Goal: Information Seeking & Learning: Learn about a topic

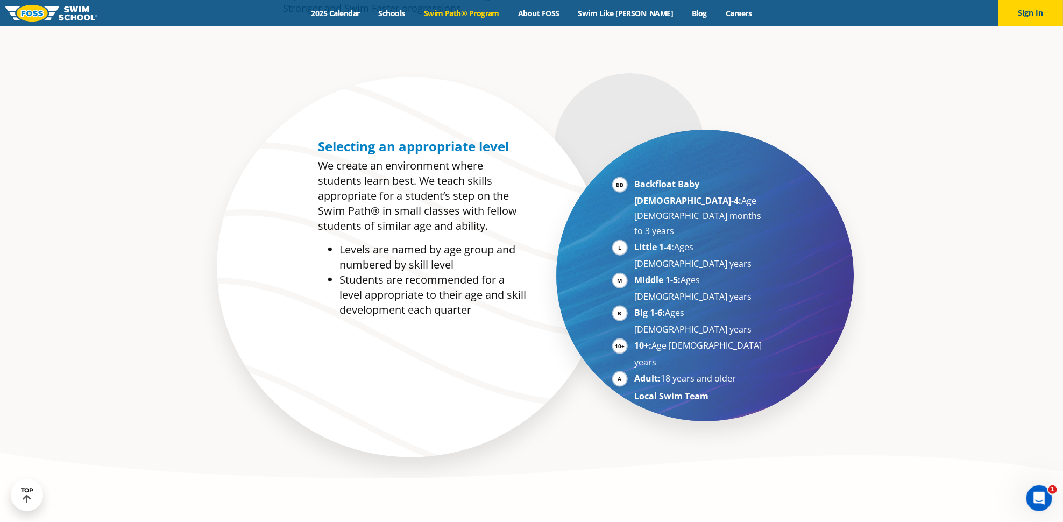
scroll to position [562, 0]
drag, startPoint x: 451, startPoint y: 261, endPoint x: 326, endPoint y: 242, distance: 126.8
click at [326, 242] on ul "Levels are named by age group and numbered by skill level Students are recommen…" at bounding box center [422, 279] width 208 height 75
drag, startPoint x: 342, startPoint y: 242, endPoint x: 490, endPoint y: 257, distance: 149.2
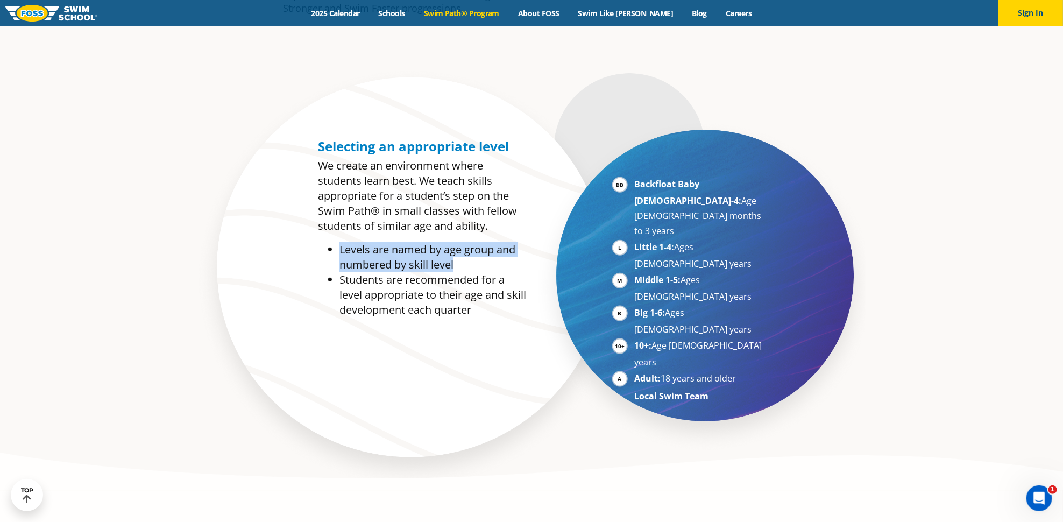
click at [491, 257] on ul "Levels are named by age group and numbered by skill level Students are recommen…" at bounding box center [422, 279] width 208 height 75
click at [490, 257] on li "Levels are named by age group and numbered by skill level" at bounding box center [433, 257] width 187 height 30
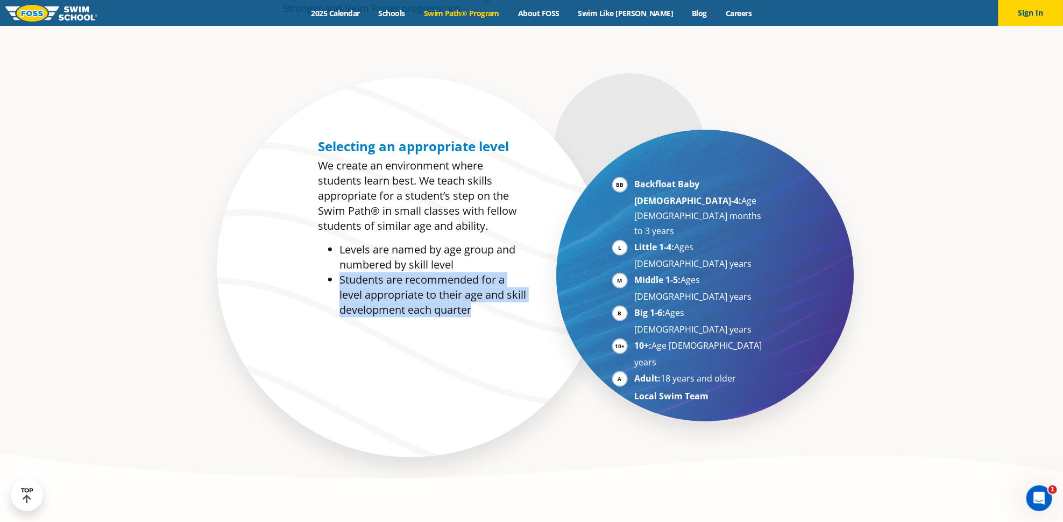
drag, startPoint x: 339, startPoint y: 270, endPoint x: 496, endPoint y: 299, distance: 159.2
click at [496, 299] on li "Students are recommended for a level appropriate to their age and skill develop…" at bounding box center [433, 294] width 187 height 45
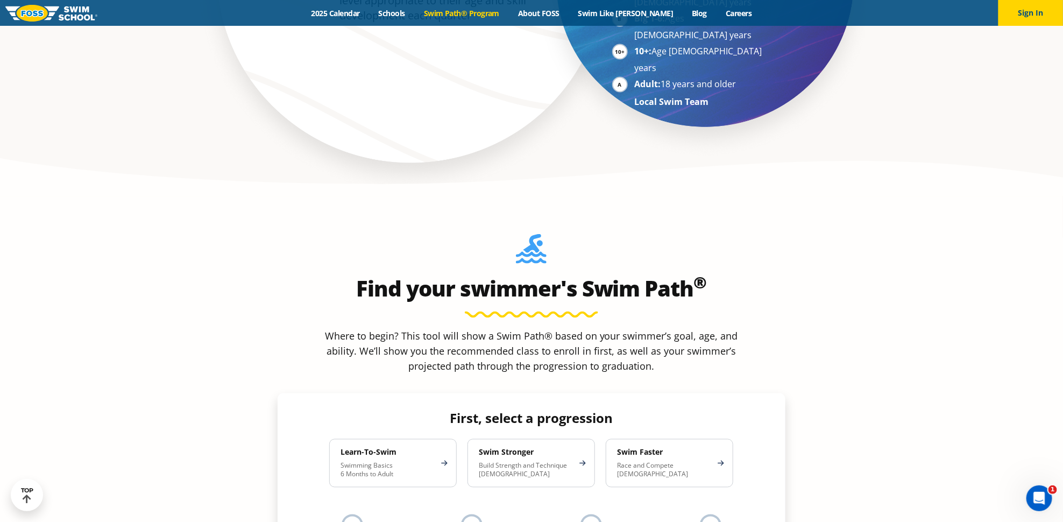
scroll to position [884, 0]
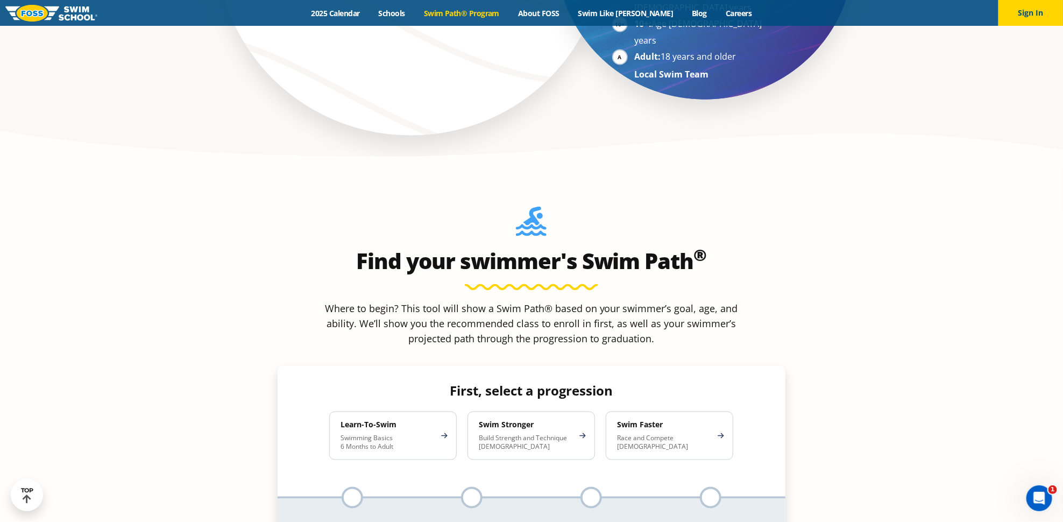
click at [427, 420] on h4 "Learn-To-Swim" at bounding box center [388, 425] width 94 height 10
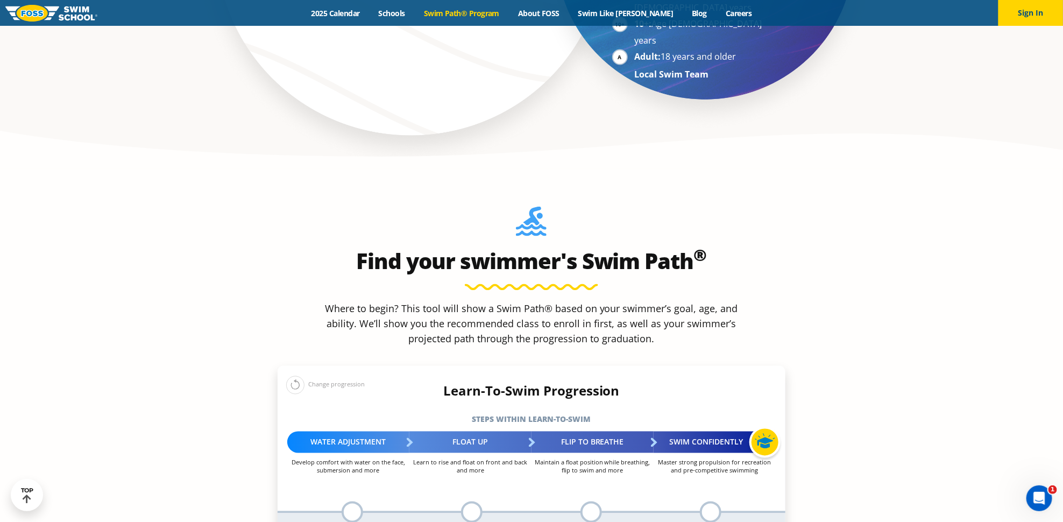
click at [293, 376] on button at bounding box center [295, 385] width 18 height 18
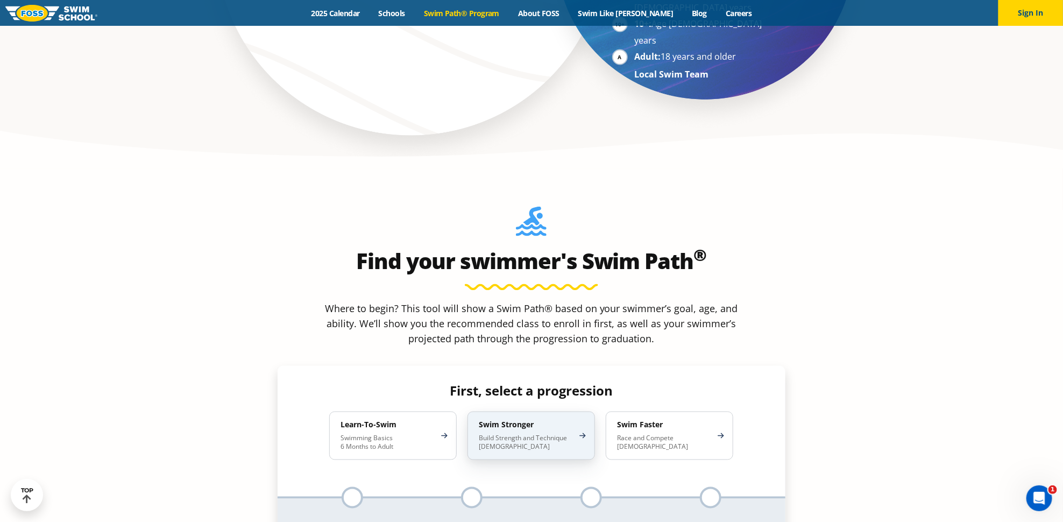
click at [544, 434] on p "Build Strength and Technique [DEMOGRAPHIC_DATA]" at bounding box center [526, 442] width 94 height 17
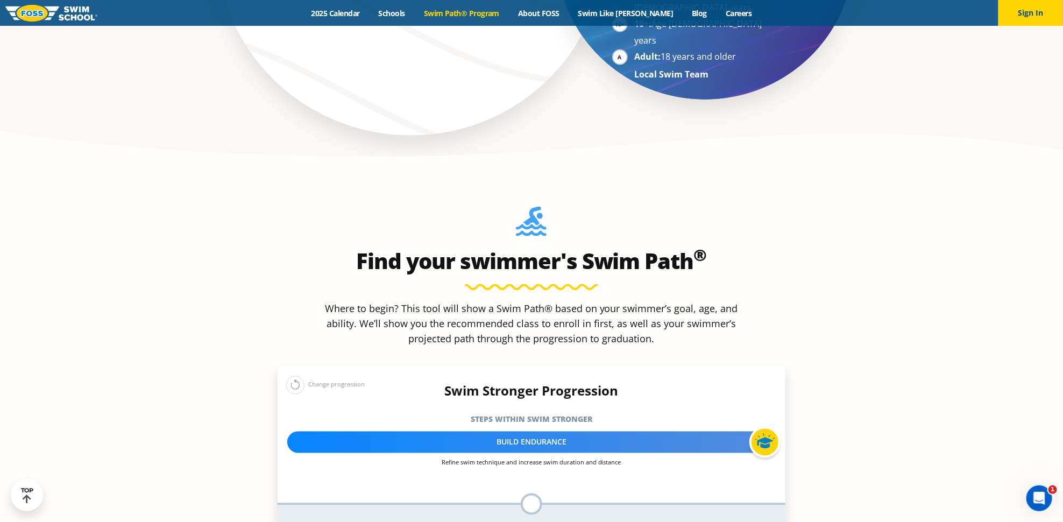
drag, startPoint x: 297, startPoint y: 288, endPoint x: 321, endPoint y: 304, distance: 28.8
click at [298, 376] on button at bounding box center [295, 385] width 18 height 18
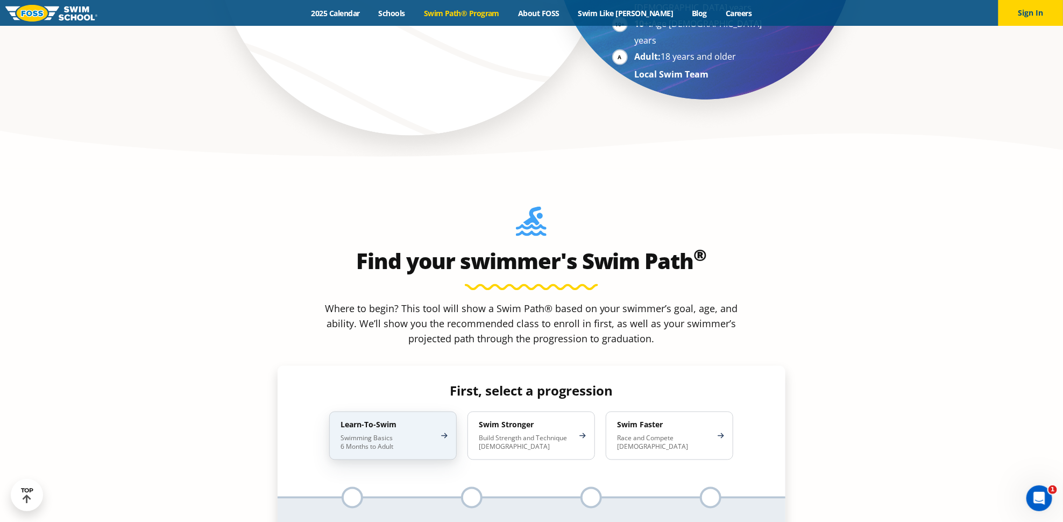
click at [375, 434] on p "Swimming Basics 6 Months to Adult" at bounding box center [388, 442] width 94 height 17
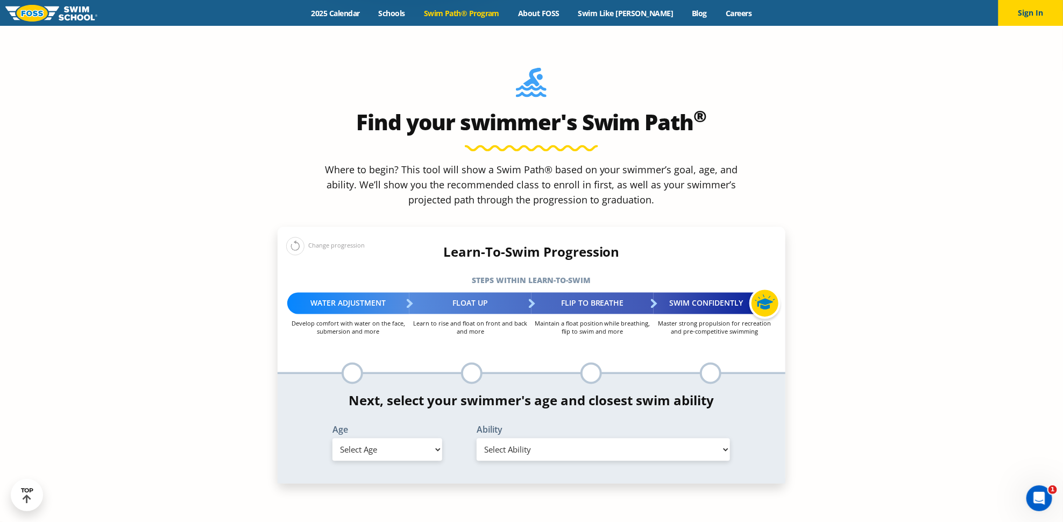
scroll to position [1030, 0]
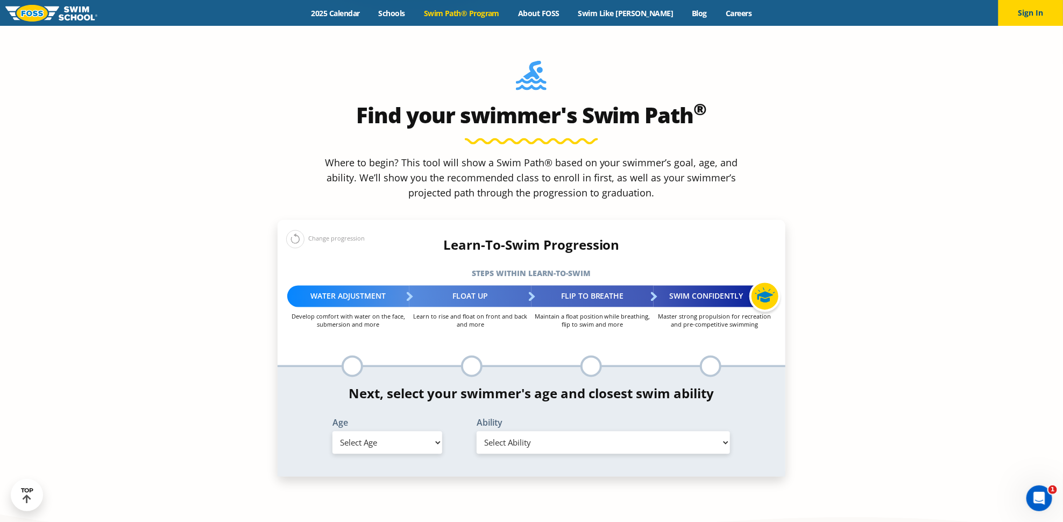
click at [312, 230] on div "Change progression" at bounding box center [325, 239] width 79 height 19
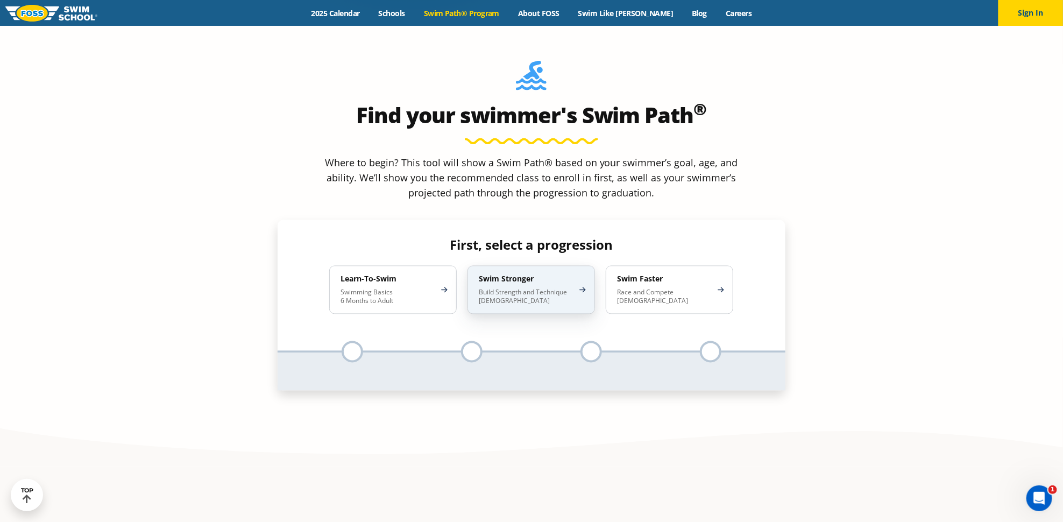
click at [551, 288] on p "Build Strength and Technique [DEMOGRAPHIC_DATA]" at bounding box center [526, 296] width 94 height 17
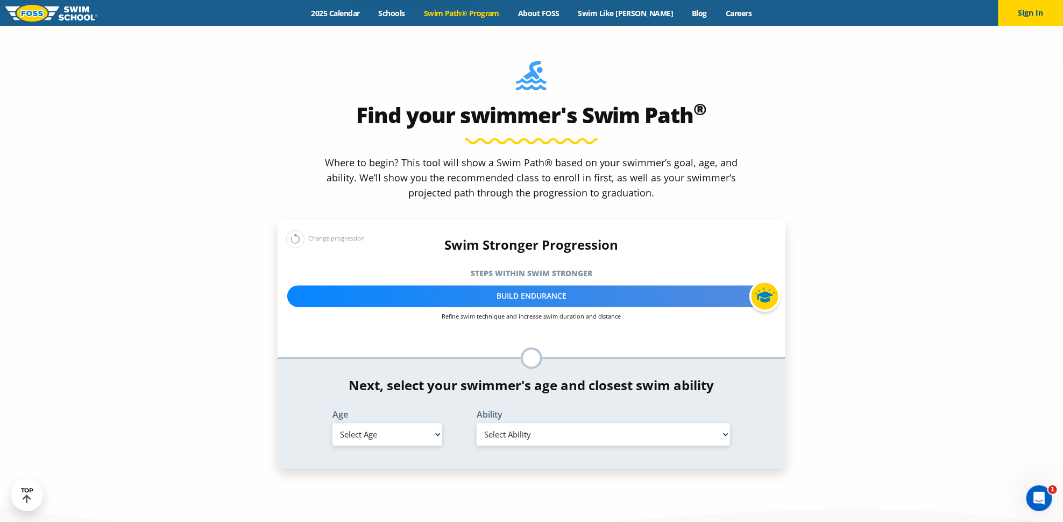
click at [560, 313] on p "Refine swim technique and increase swim duration and distance" at bounding box center [531, 317] width 489 height 8
click at [543, 348] on ul "Enter your swimmer's age and skill level to reveal your swim path" at bounding box center [532, 359] width 478 height 22
click at [291, 230] on button at bounding box center [295, 239] width 18 height 18
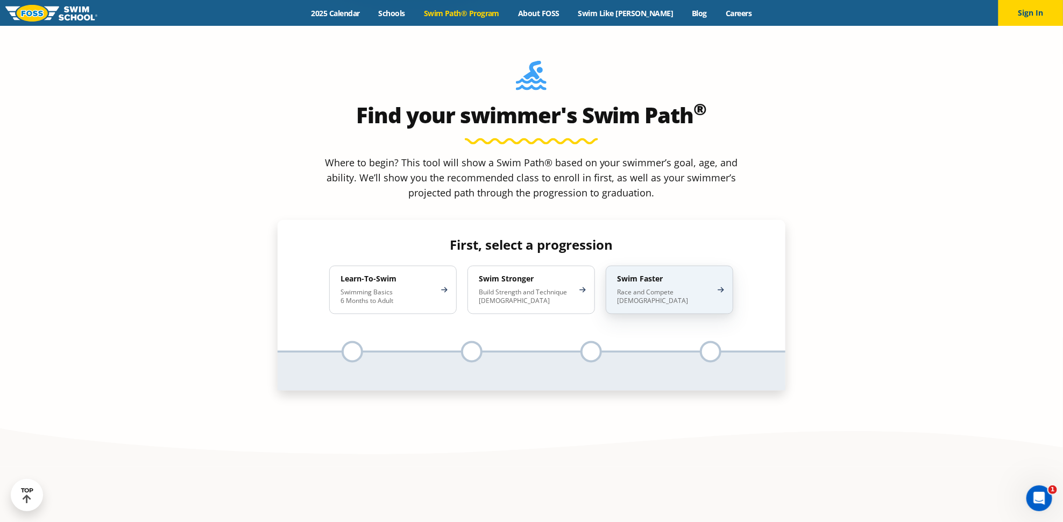
click at [690, 288] on p "Race and Compete [DEMOGRAPHIC_DATA]" at bounding box center [664, 296] width 94 height 17
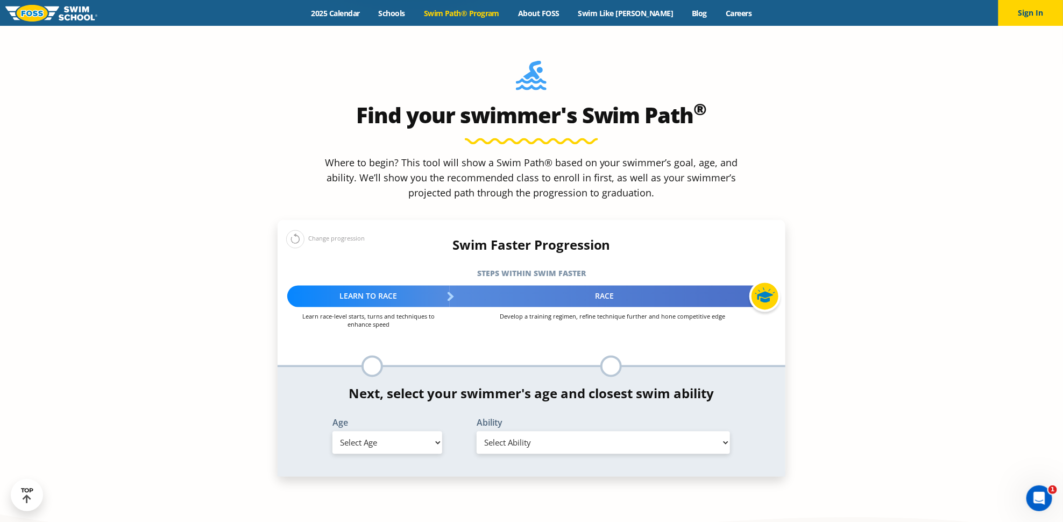
click at [303, 230] on button at bounding box center [295, 239] width 18 height 18
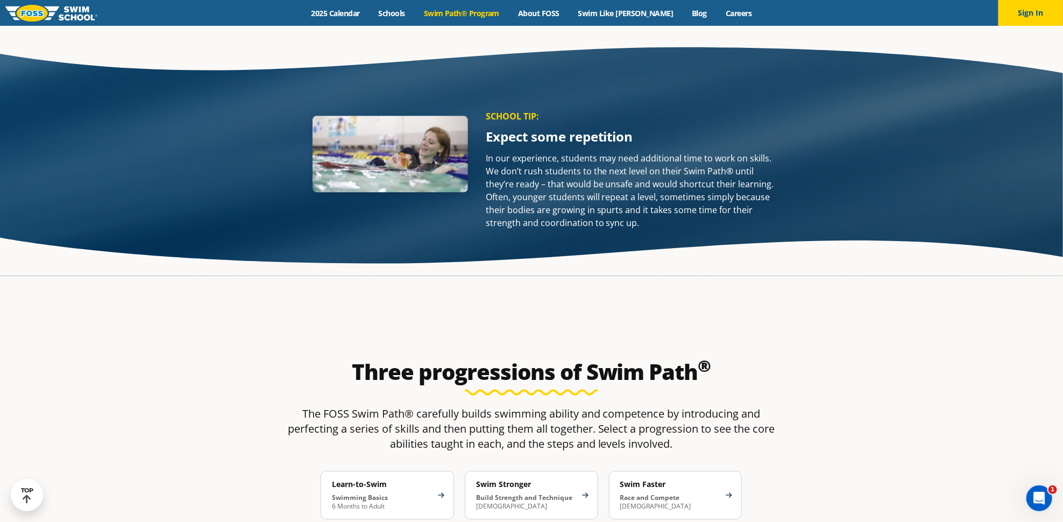
scroll to position [1662, 0]
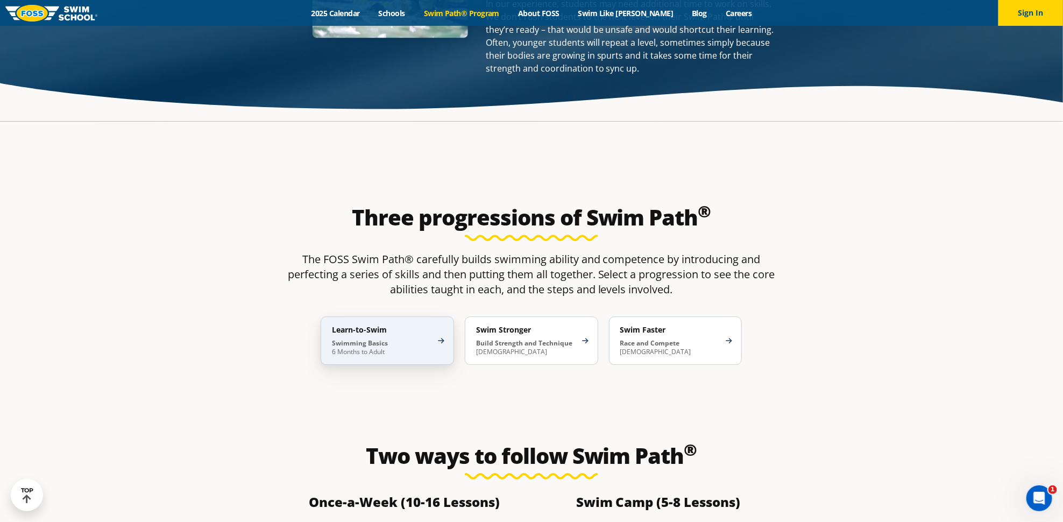
click at [426, 339] on p "Swimming Basics 6 Months to Adult" at bounding box center [382, 347] width 100 height 17
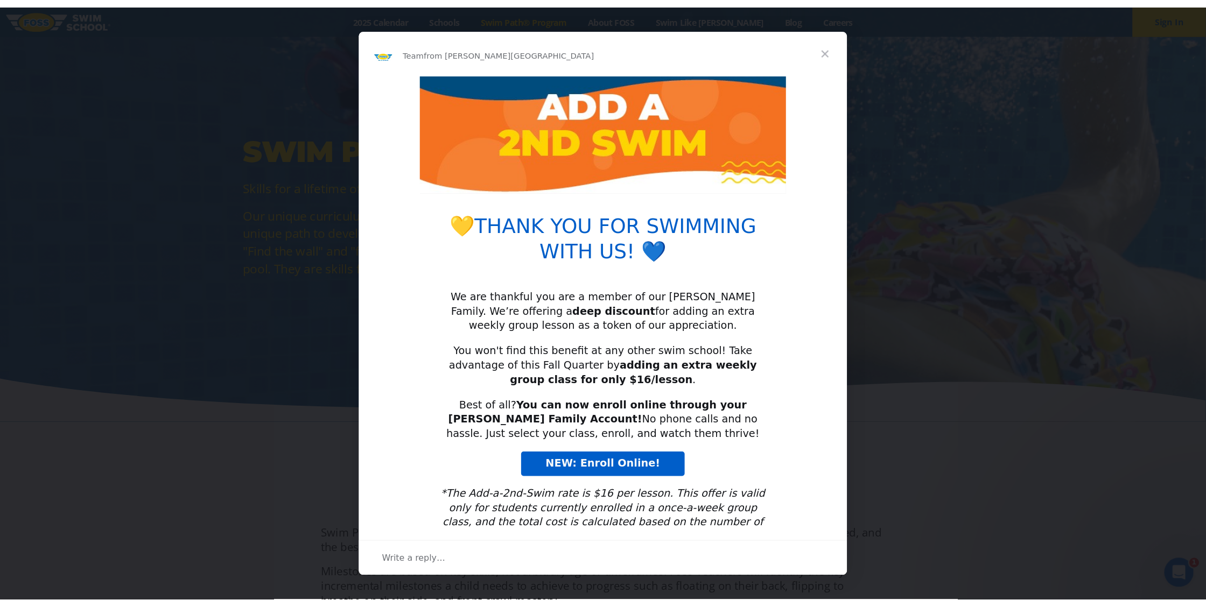
scroll to position [0, 0]
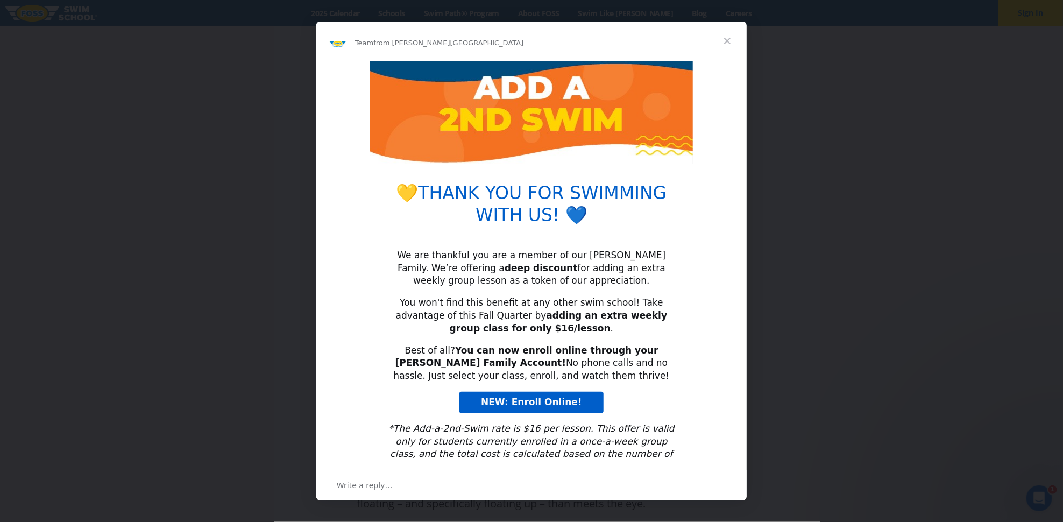
click at [728, 38] on span "Close" at bounding box center [727, 41] width 39 height 39
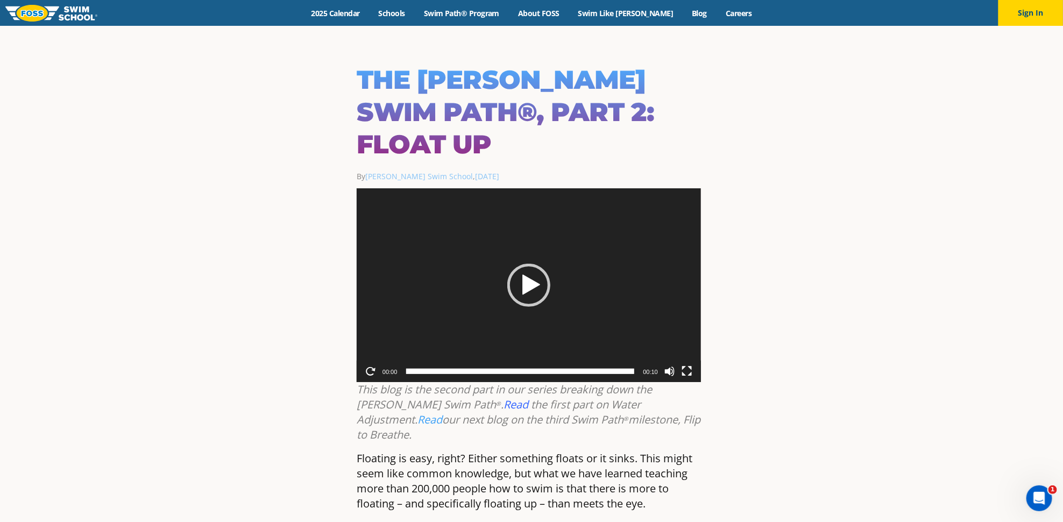
click at [60, 15] on img at bounding box center [51, 13] width 92 height 17
